Goal: Information Seeking & Learning: Check status

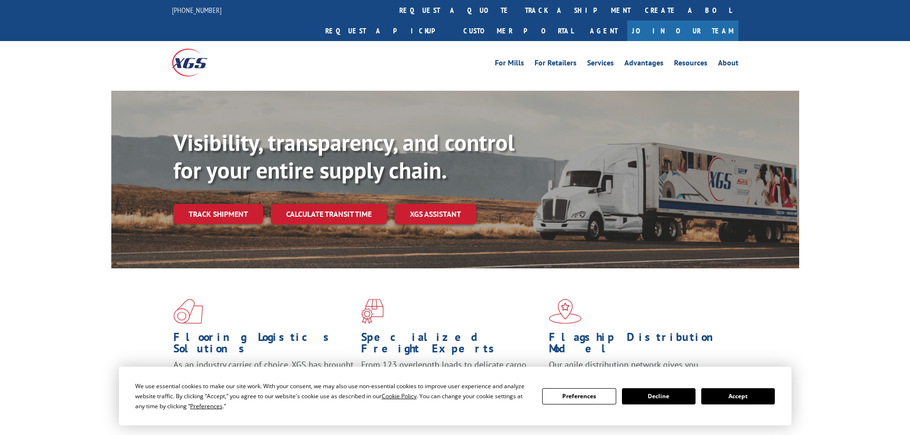
click at [518, 12] on link "track a shipment" at bounding box center [578, 10] width 120 height 21
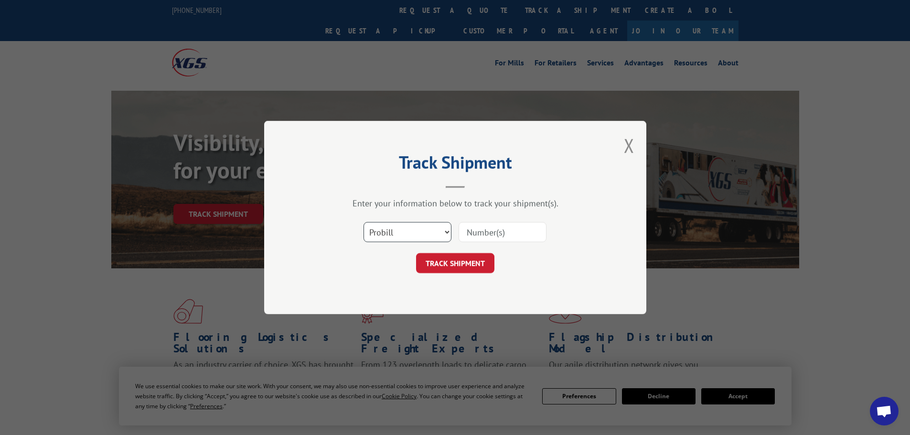
drag, startPoint x: 448, startPoint y: 236, endPoint x: 444, endPoint y: 240, distance: 5.4
click at [448, 236] on select "Select category... Probill BOL PO" at bounding box center [407, 232] width 88 height 20
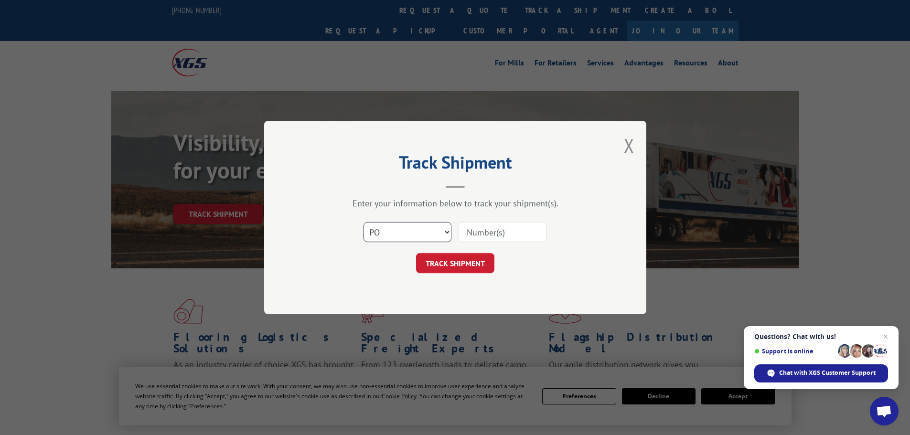
click at [363, 222] on select "Select category... Probill BOL PO" at bounding box center [407, 232] width 88 height 20
click at [443, 233] on select "Select category... Probill BOL PO" at bounding box center [407, 232] width 88 height 20
select select "bol"
click at [363, 222] on select "Select category... Probill BOL PO" at bounding box center [407, 232] width 88 height 20
click at [498, 236] on input at bounding box center [502, 232] width 88 height 20
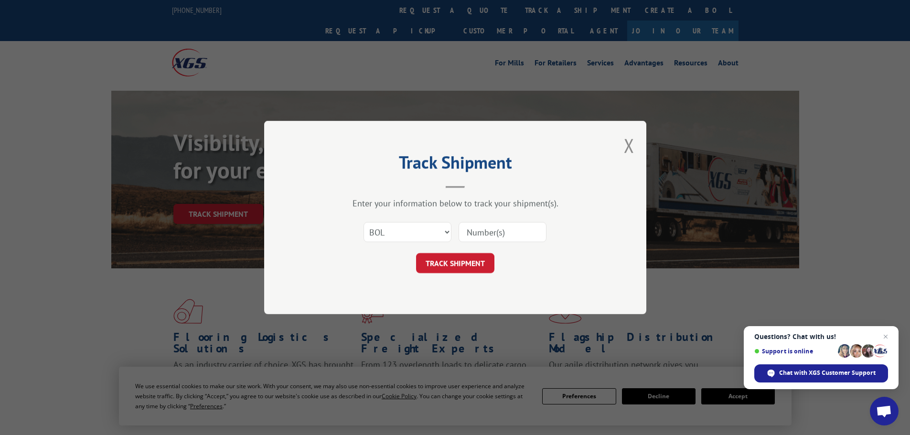
paste input "5185458"
type input "5185458"
click at [474, 261] on button "TRACK SHIPMENT" at bounding box center [455, 263] width 78 height 20
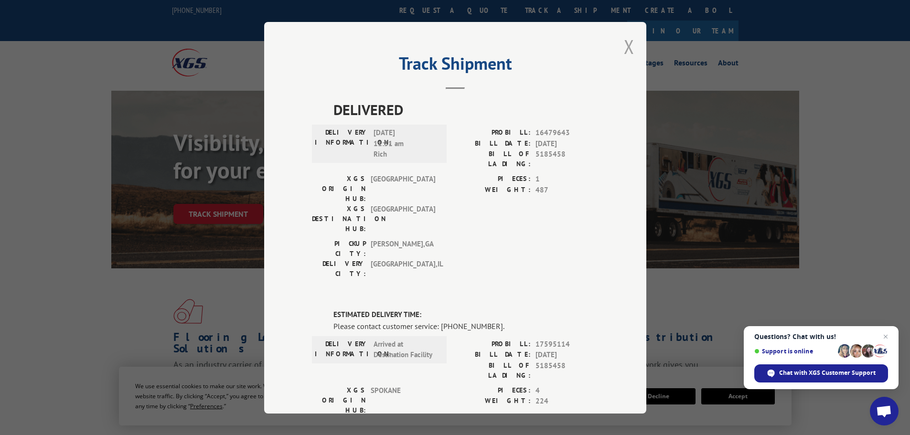
click at [626, 50] on button "Close modal" at bounding box center [629, 46] width 11 height 25
